Goal: Information Seeking & Learning: Stay updated

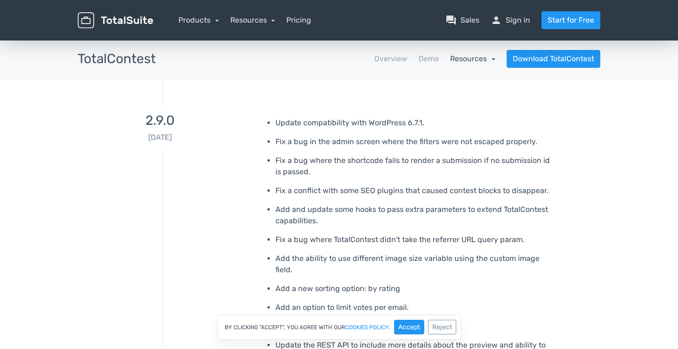
click at [474, 61] on link "Resources" at bounding box center [472, 58] width 45 height 9
click at [456, 112] on link "article Changelog" at bounding box center [450, 111] width 89 height 27
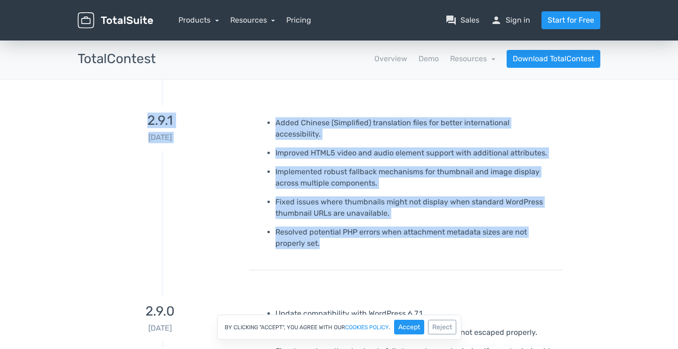
drag, startPoint x: 328, startPoint y: 234, endPoint x: 144, endPoint y: 124, distance: 214.9
click at [144, 124] on div "2.9.1 [DATE] Added Chinese (Simplified) translation files for better internatio…" at bounding box center [339, 188] width 537 height 191
copy div "2.9.1 [DATE] Added Chinese (Simplified) translation files for better internatio…"
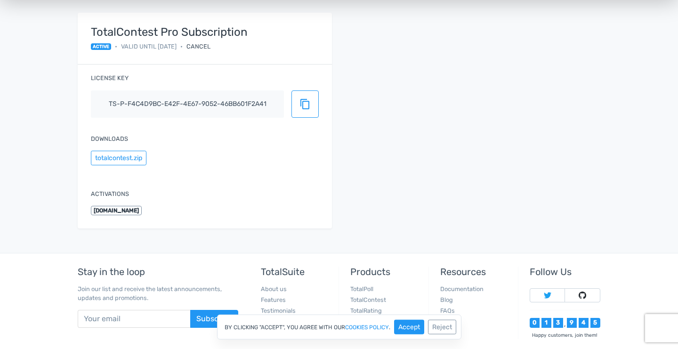
scroll to position [144, 0]
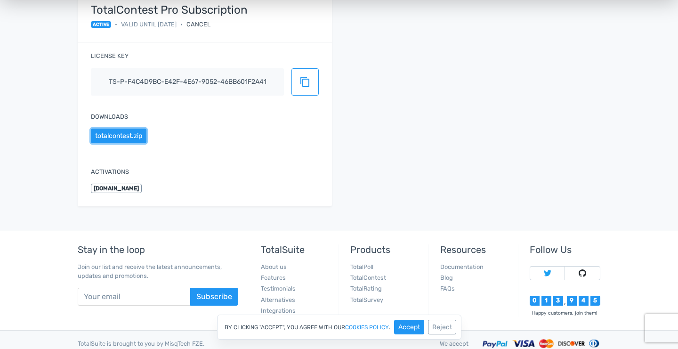
click at [124, 135] on button "totalcontest.zip" at bounding box center [119, 136] width 56 height 15
